Goal: Navigation & Orientation: Find specific page/section

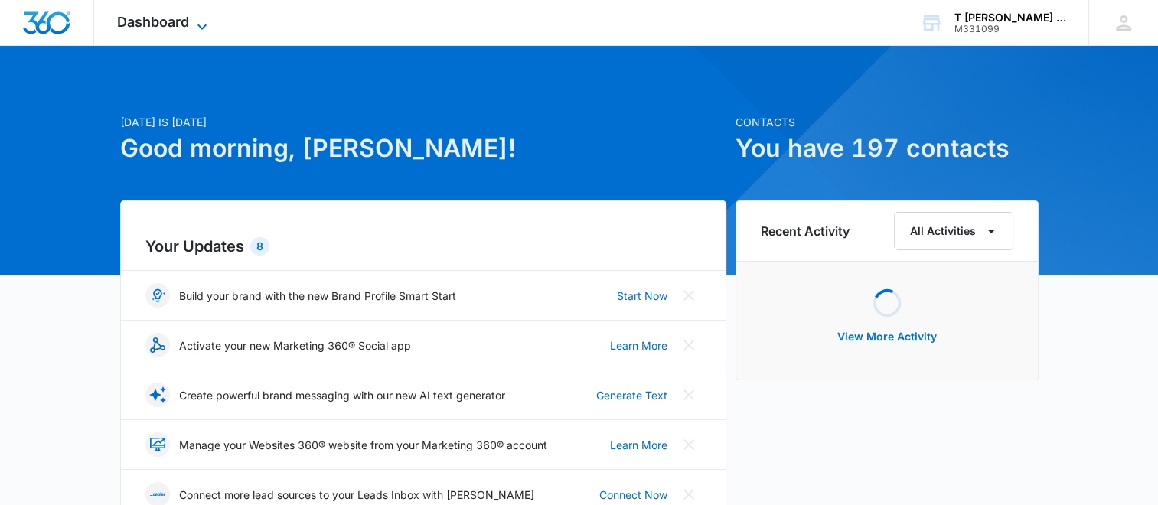
click at [188, 24] on span "Dashboard" at bounding box center [153, 22] width 72 height 16
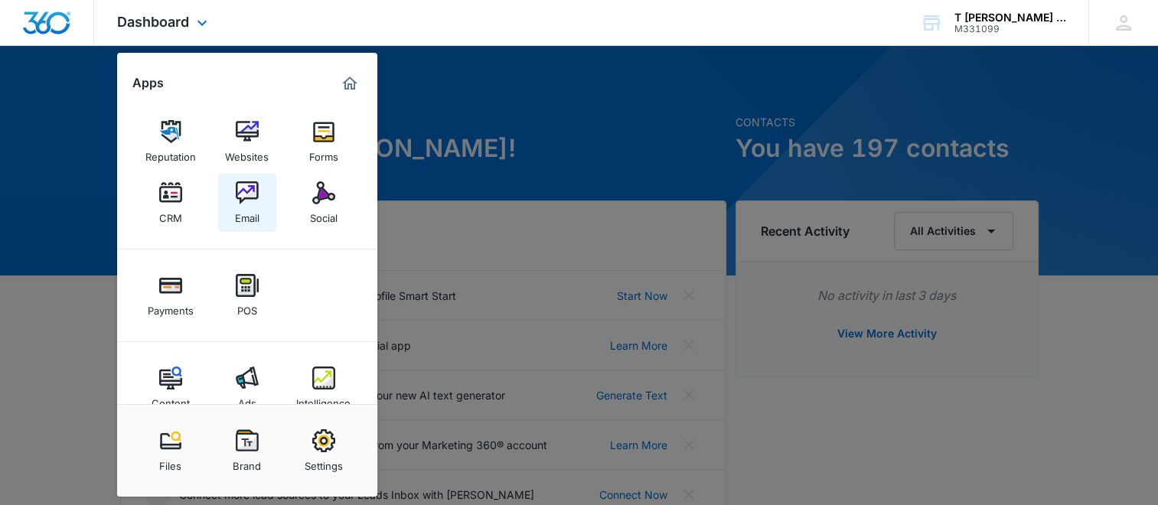
click at [251, 209] on div "Email" at bounding box center [247, 214] width 24 height 20
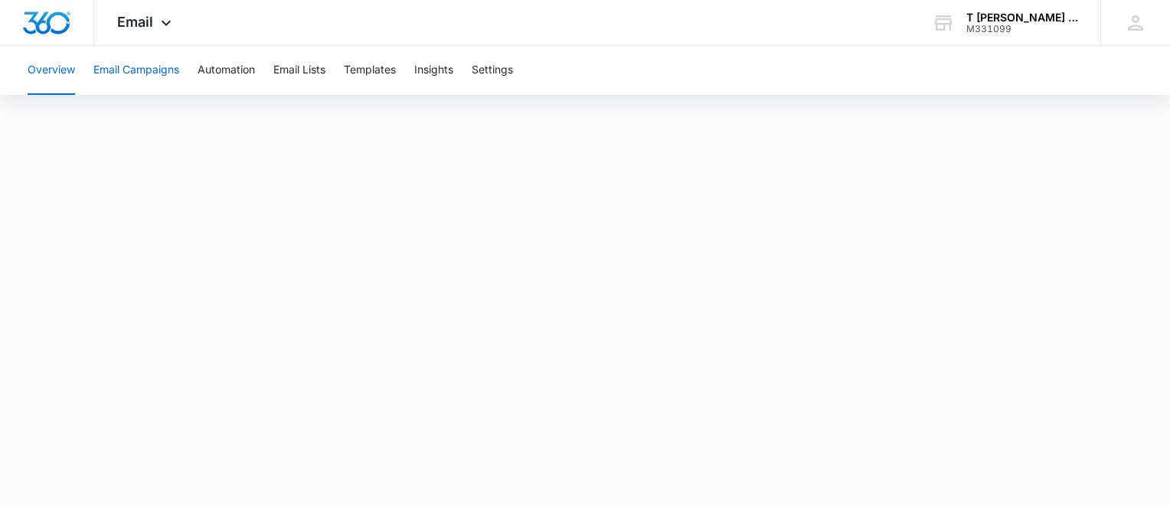
click at [161, 67] on button "Email Campaigns" at bounding box center [136, 70] width 86 height 49
click at [792, 67] on div "Overview Email Campaigns Automation Email Lists Templates Insights Settings" at bounding box center [584, 70] width 1133 height 49
click at [41, 73] on button "Overview" at bounding box center [51, 70] width 47 height 49
click at [124, 68] on button "Email Campaigns" at bounding box center [136, 70] width 86 height 49
click at [55, 35] on div at bounding box center [47, 22] width 94 height 45
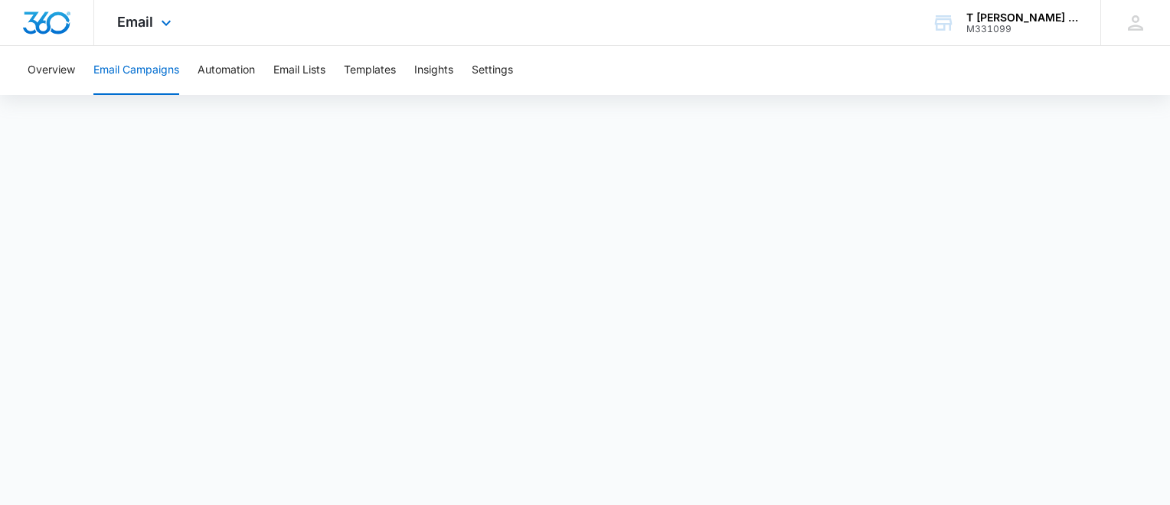
click at [53, 21] on img "Dashboard" at bounding box center [46, 22] width 49 height 23
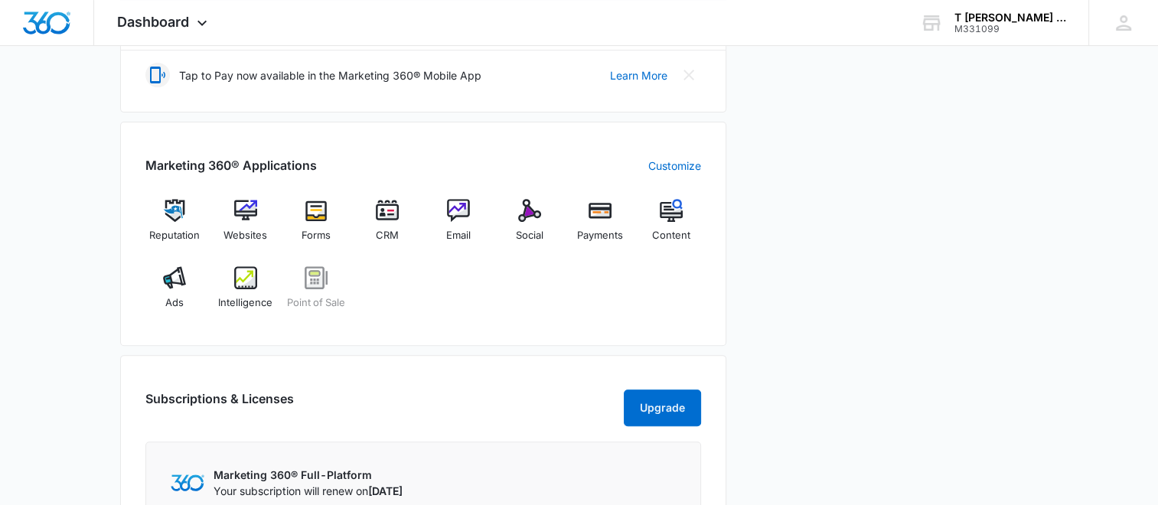
scroll to position [612, 0]
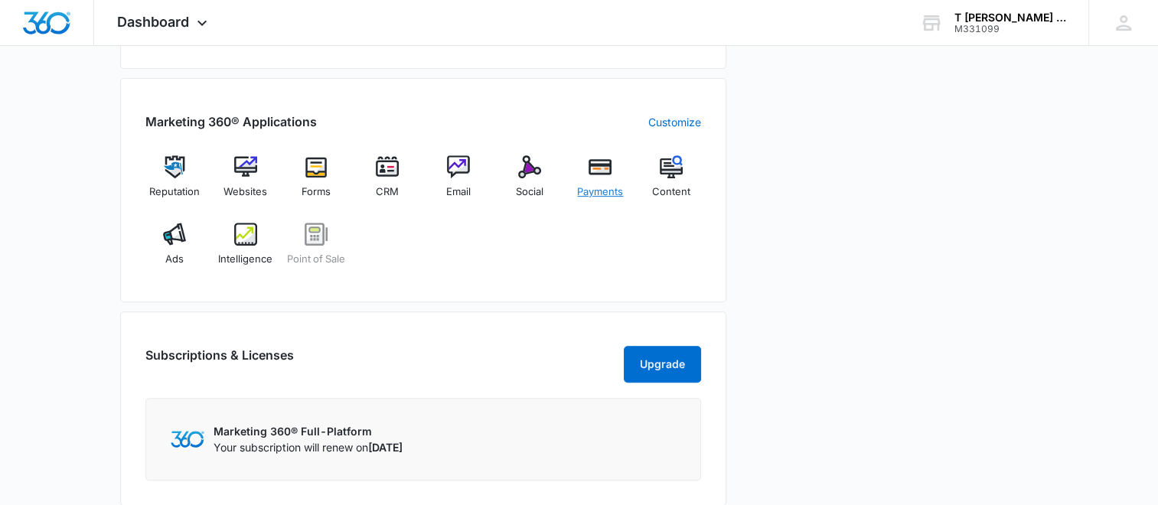
click at [590, 168] on img at bounding box center [600, 166] width 23 height 23
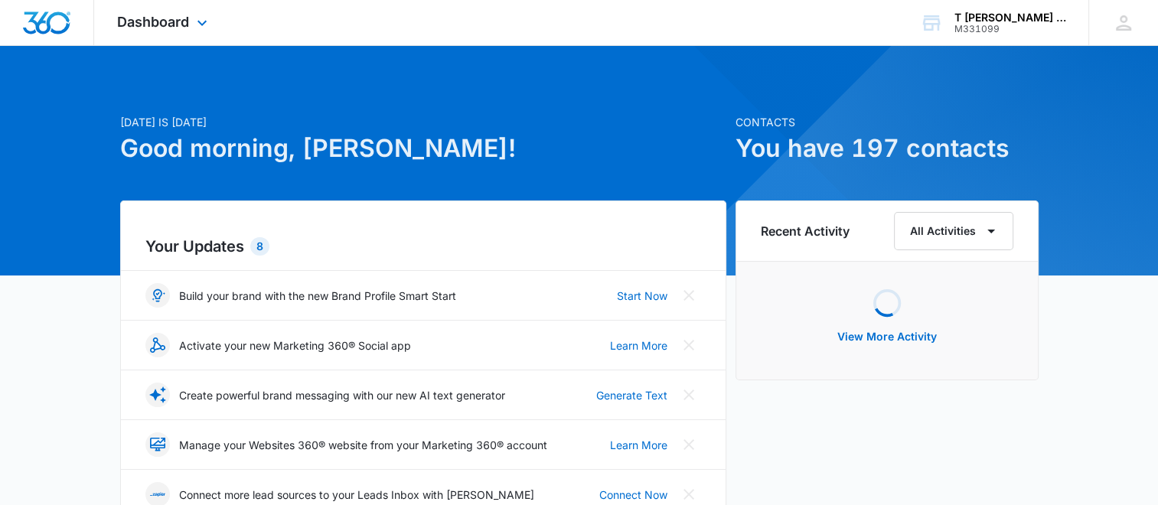
click at [175, 12] on div "Dashboard Apps Reputation Websites Forms CRM Email Social Payments POS Content …" at bounding box center [164, 22] width 140 height 45
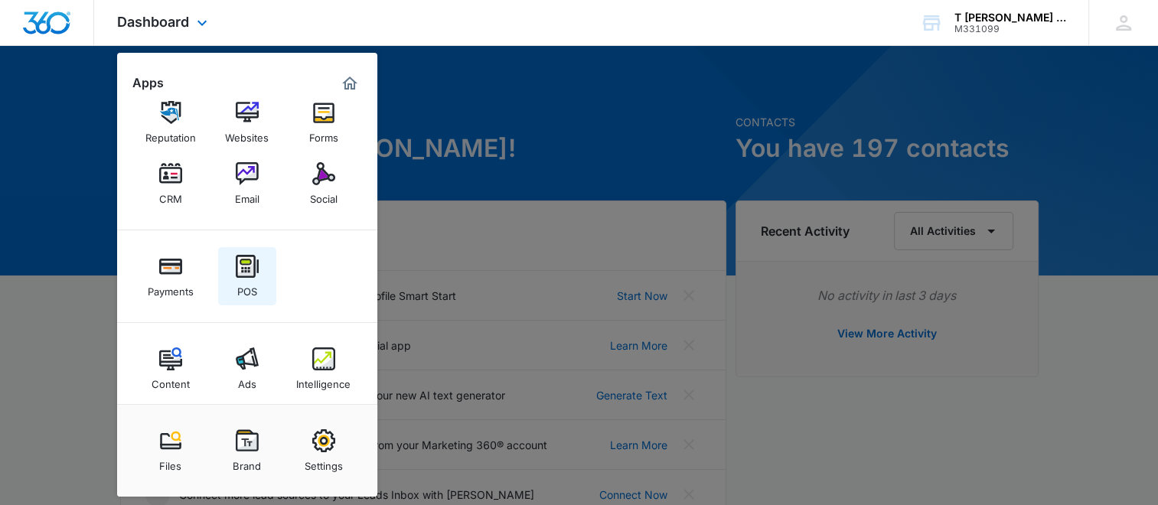
scroll to position [30, 0]
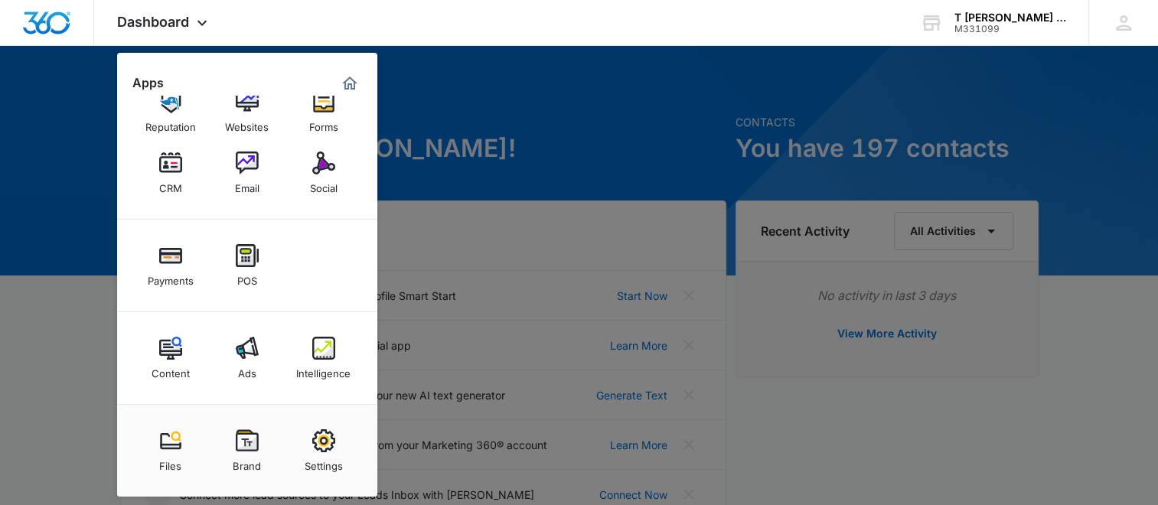
click at [619, 126] on div at bounding box center [579, 252] width 1158 height 505
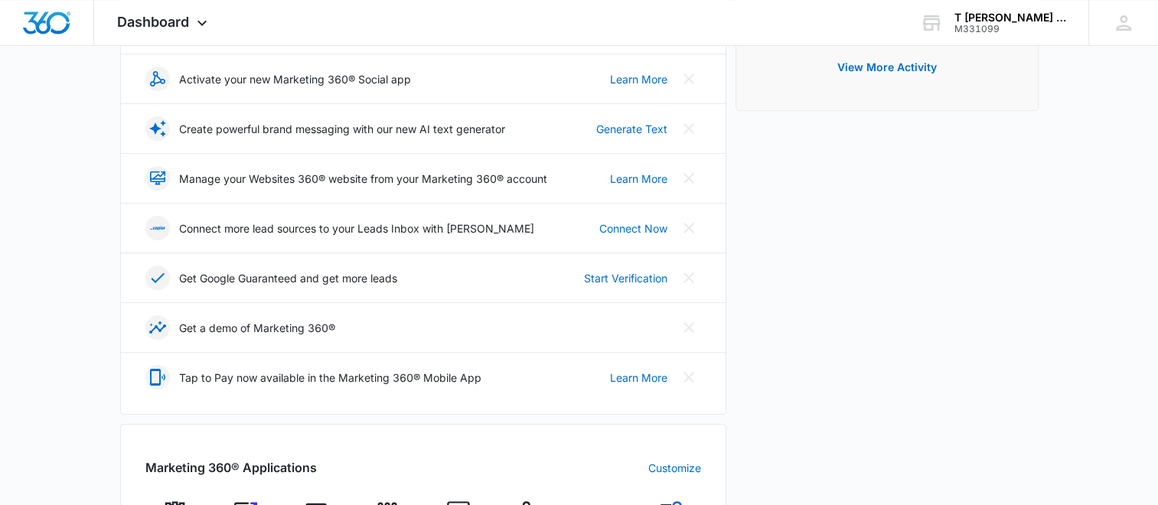
scroll to position [459, 0]
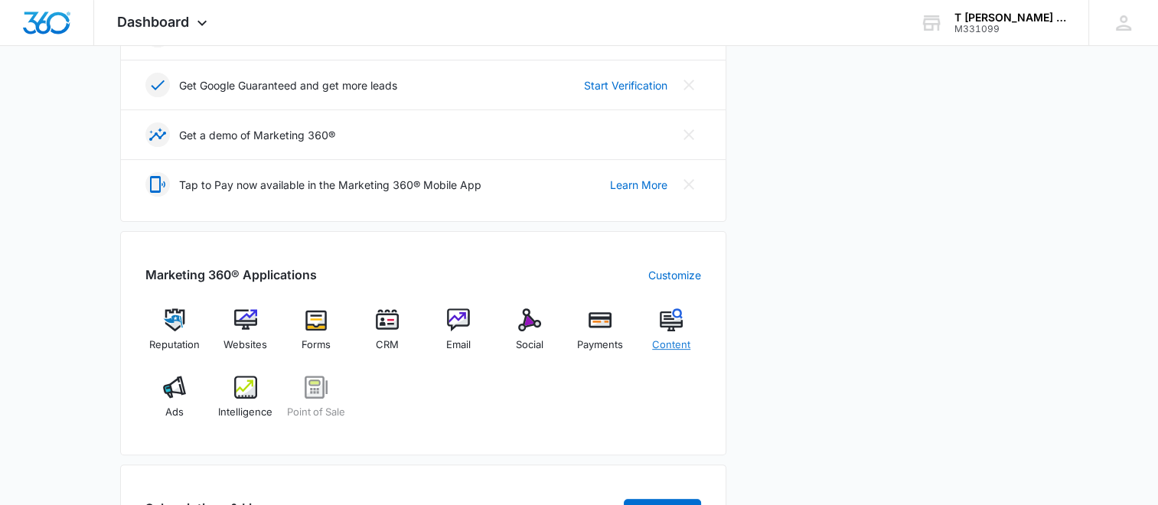
click at [671, 329] on img at bounding box center [671, 320] width 23 height 23
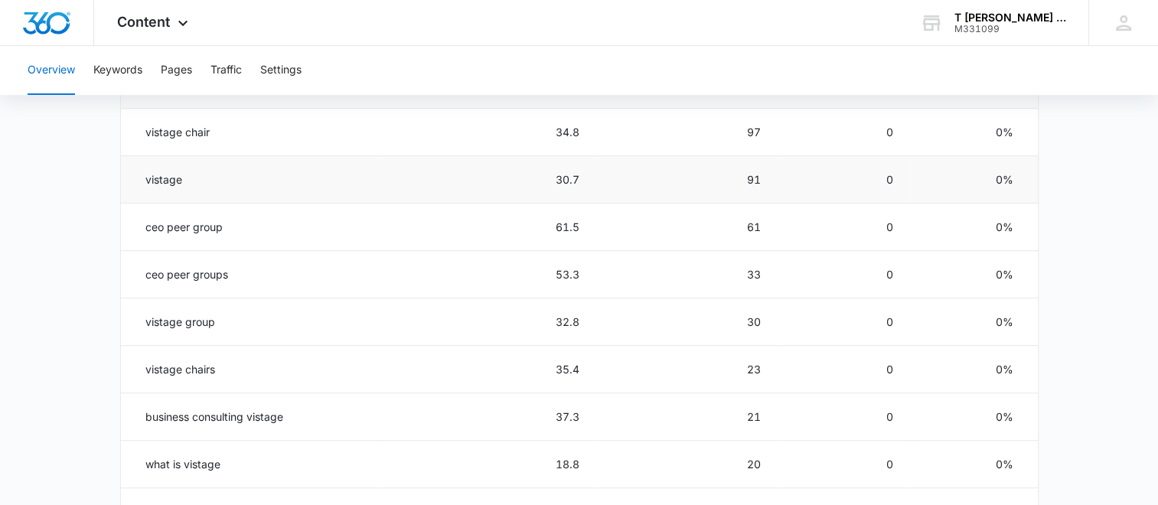
scroll to position [200, 0]
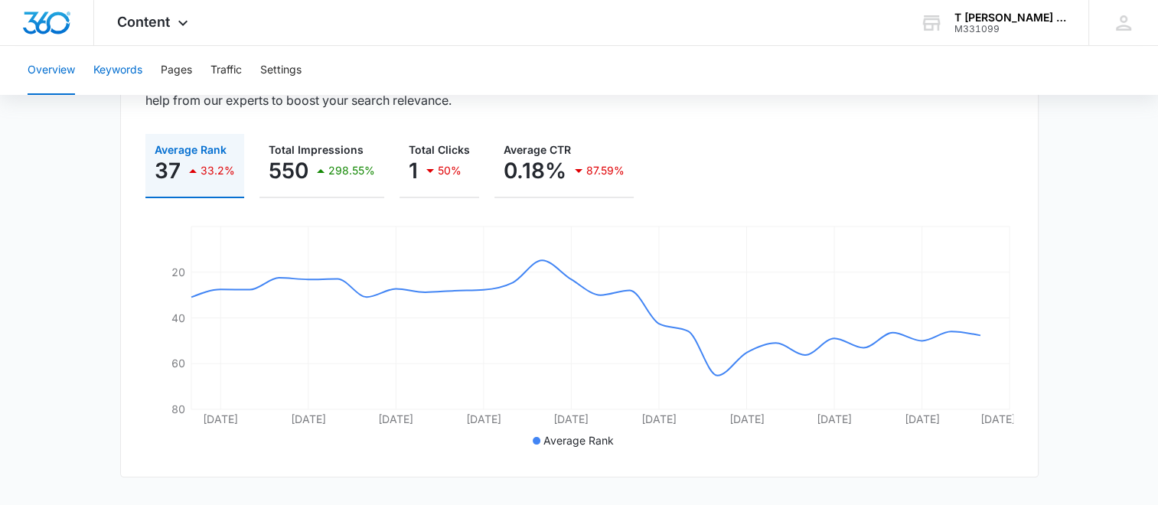
click at [119, 75] on button "Keywords" at bounding box center [117, 70] width 49 height 49
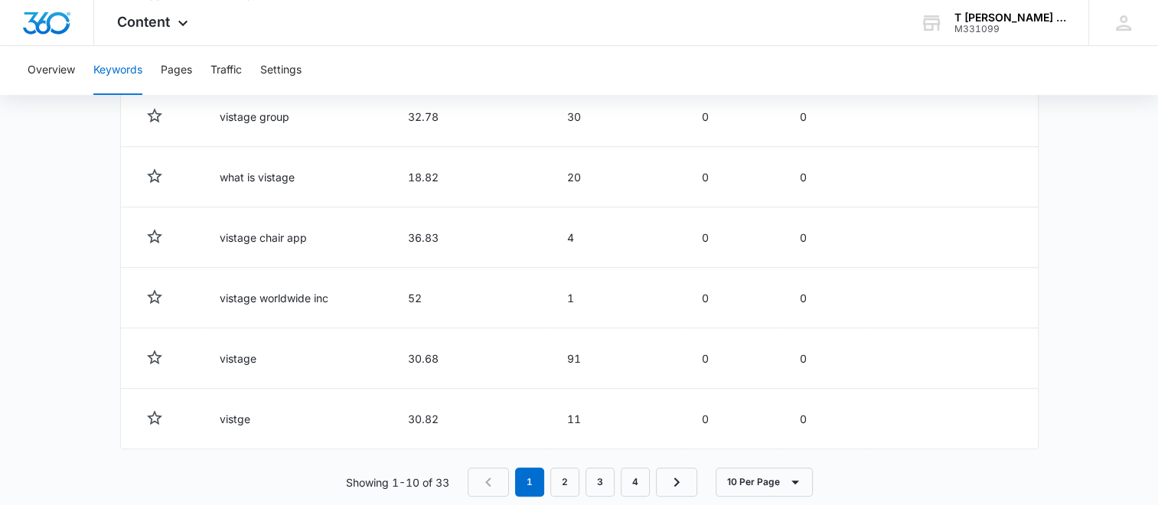
scroll to position [908, 0]
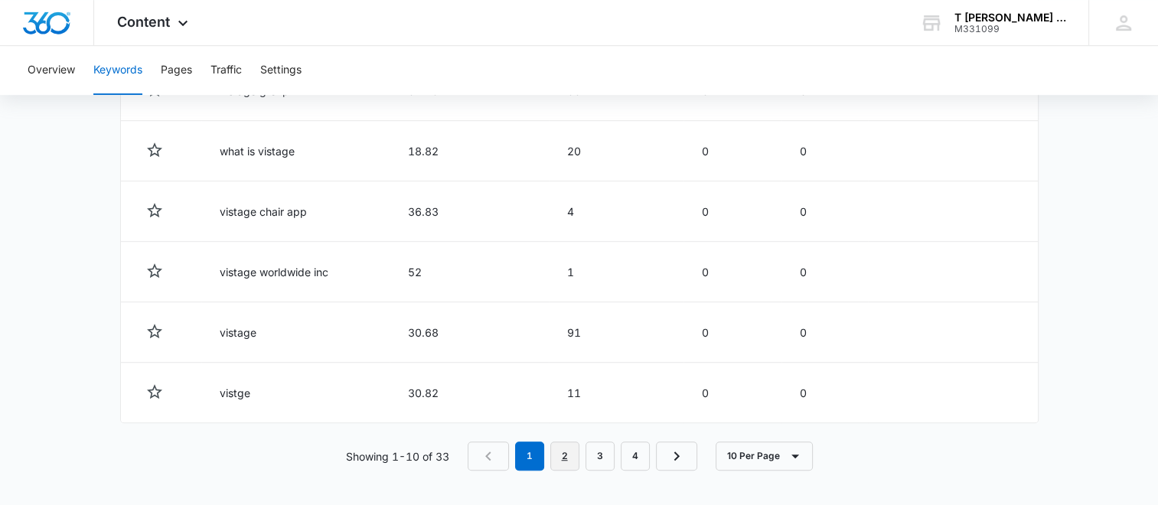
click at [563, 450] on link "2" at bounding box center [564, 456] width 29 height 29
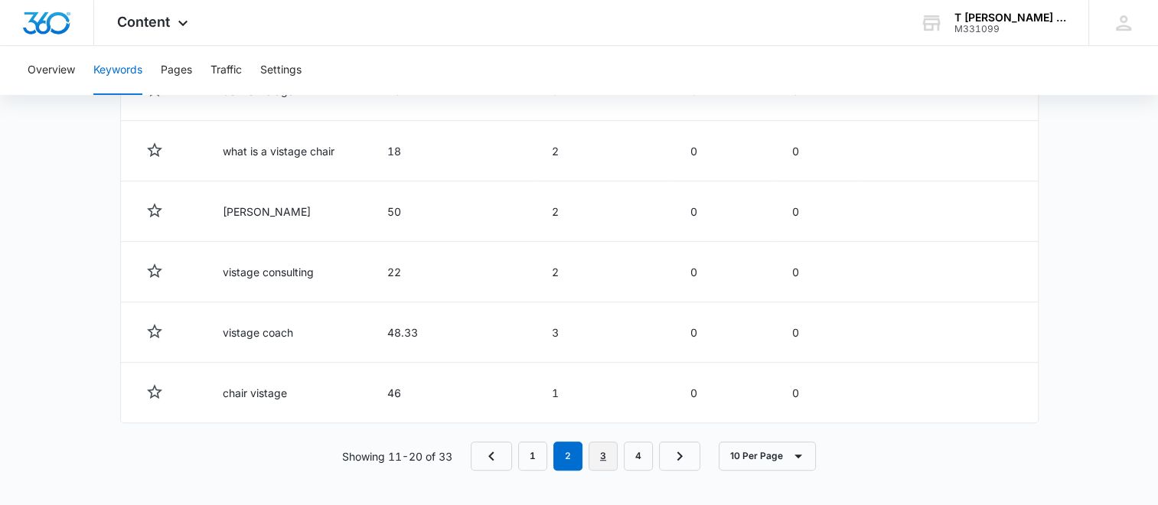
click at [601, 450] on link "3" at bounding box center [603, 456] width 29 height 29
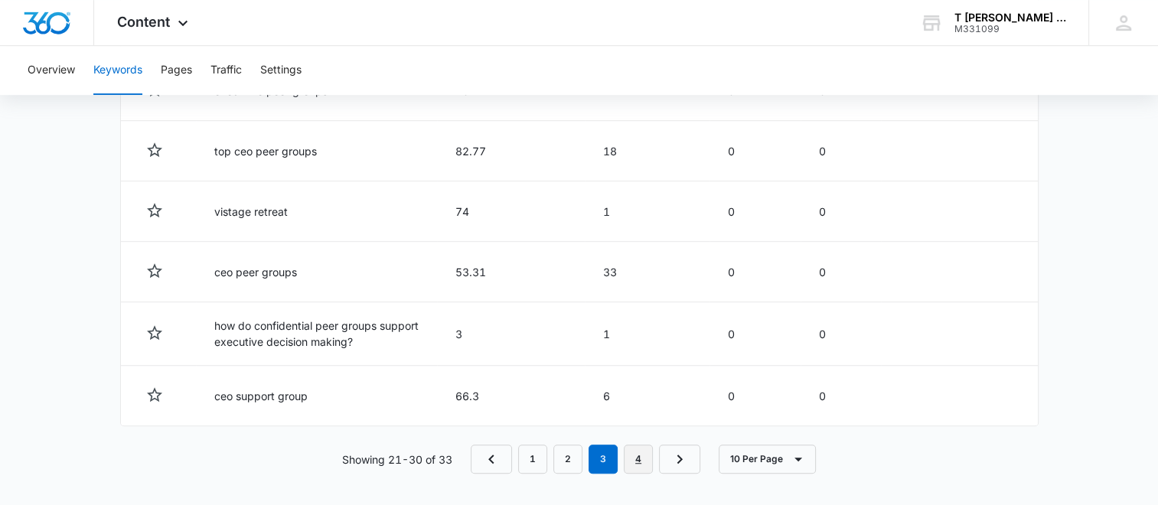
click at [640, 455] on link "4" at bounding box center [638, 459] width 29 height 29
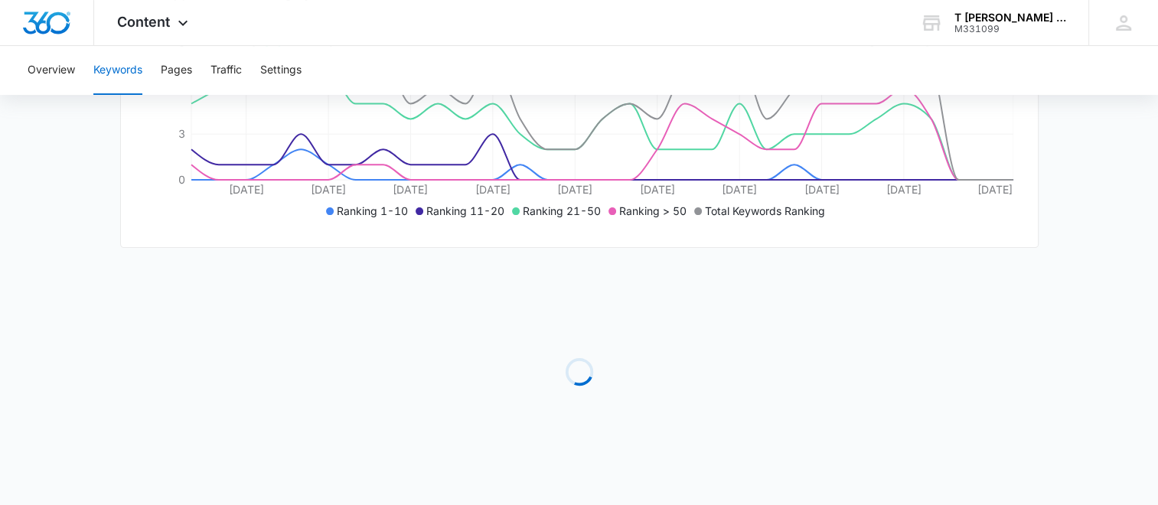
scroll to position [485, 0]
